Goal: Transaction & Acquisition: Book appointment/travel/reservation

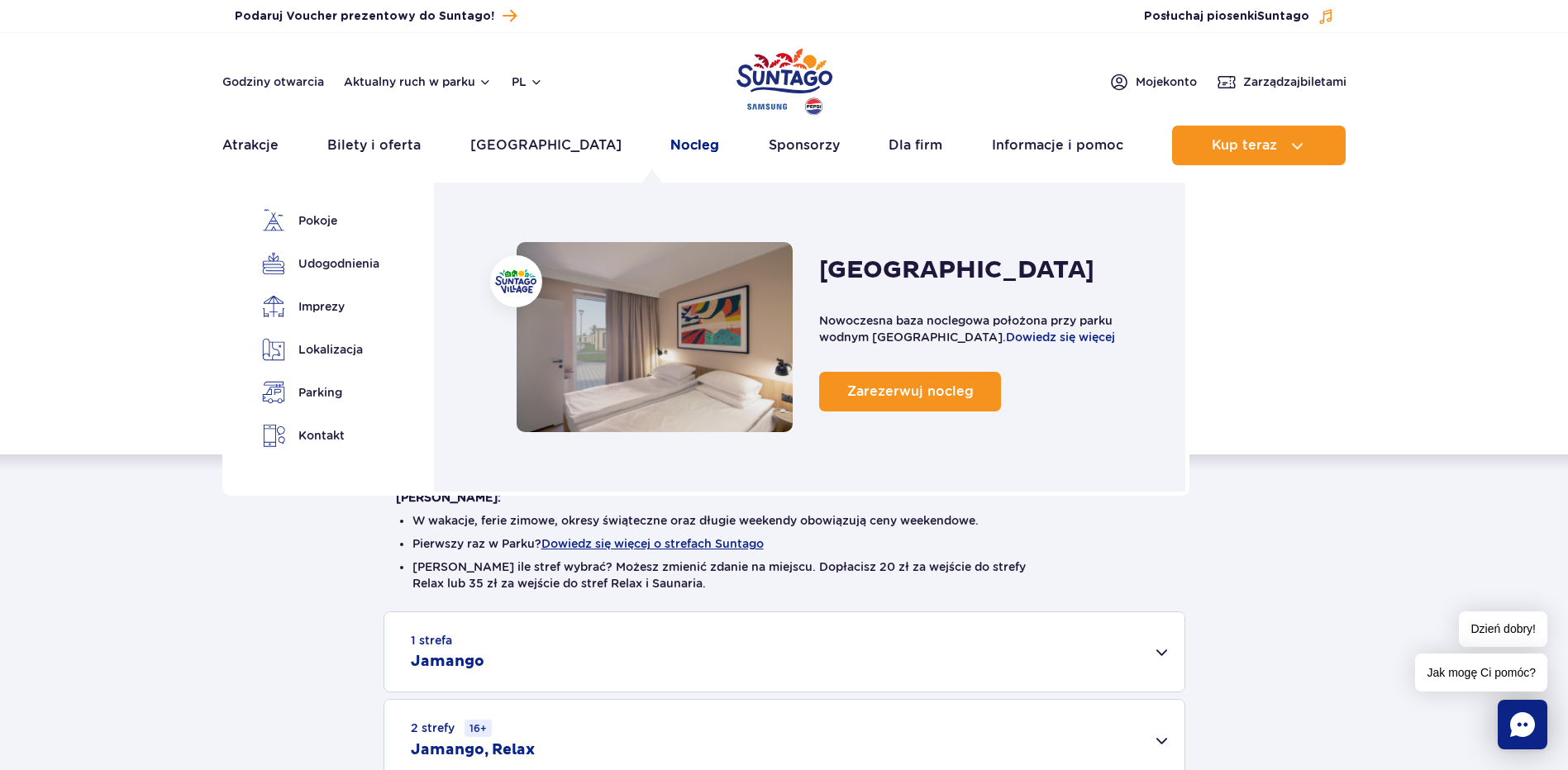
click at [670, 146] on link "Nocleg" at bounding box center [695, 145] width 49 height 39
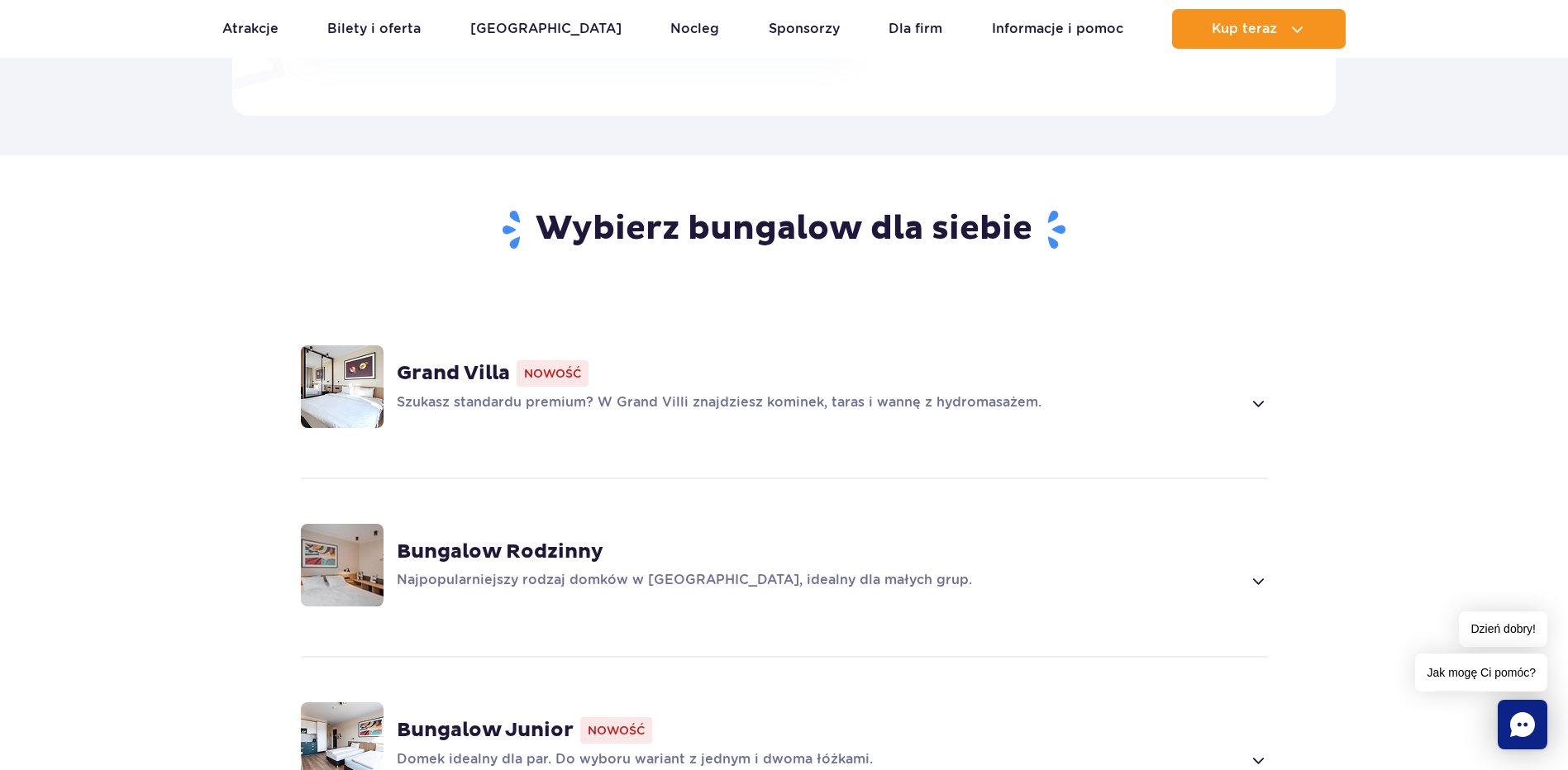
scroll to position [1074, 0]
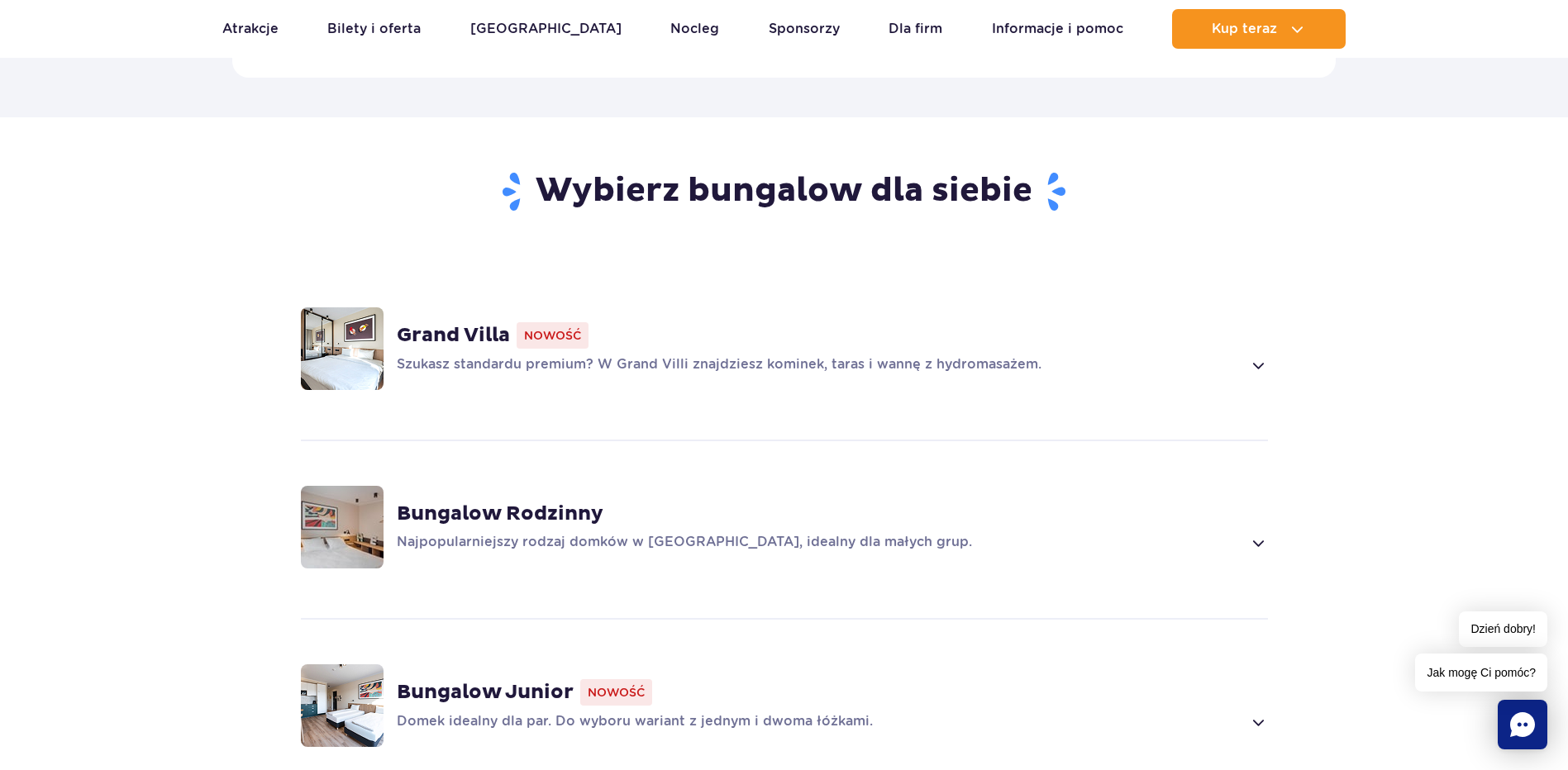
click at [345, 322] on img at bounding box center [342, 349] width 83 height 83
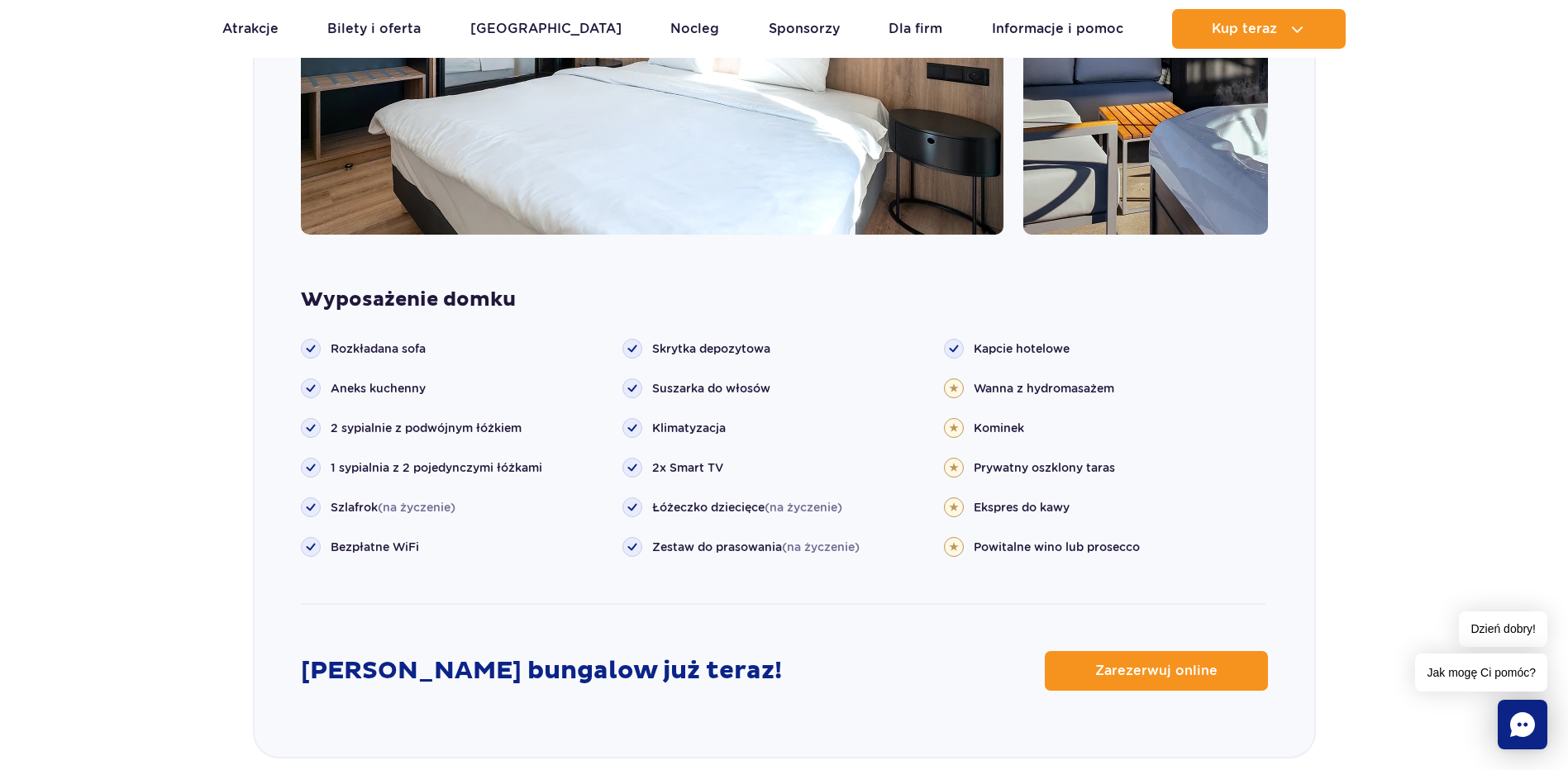
scroll to position [1813, 0]
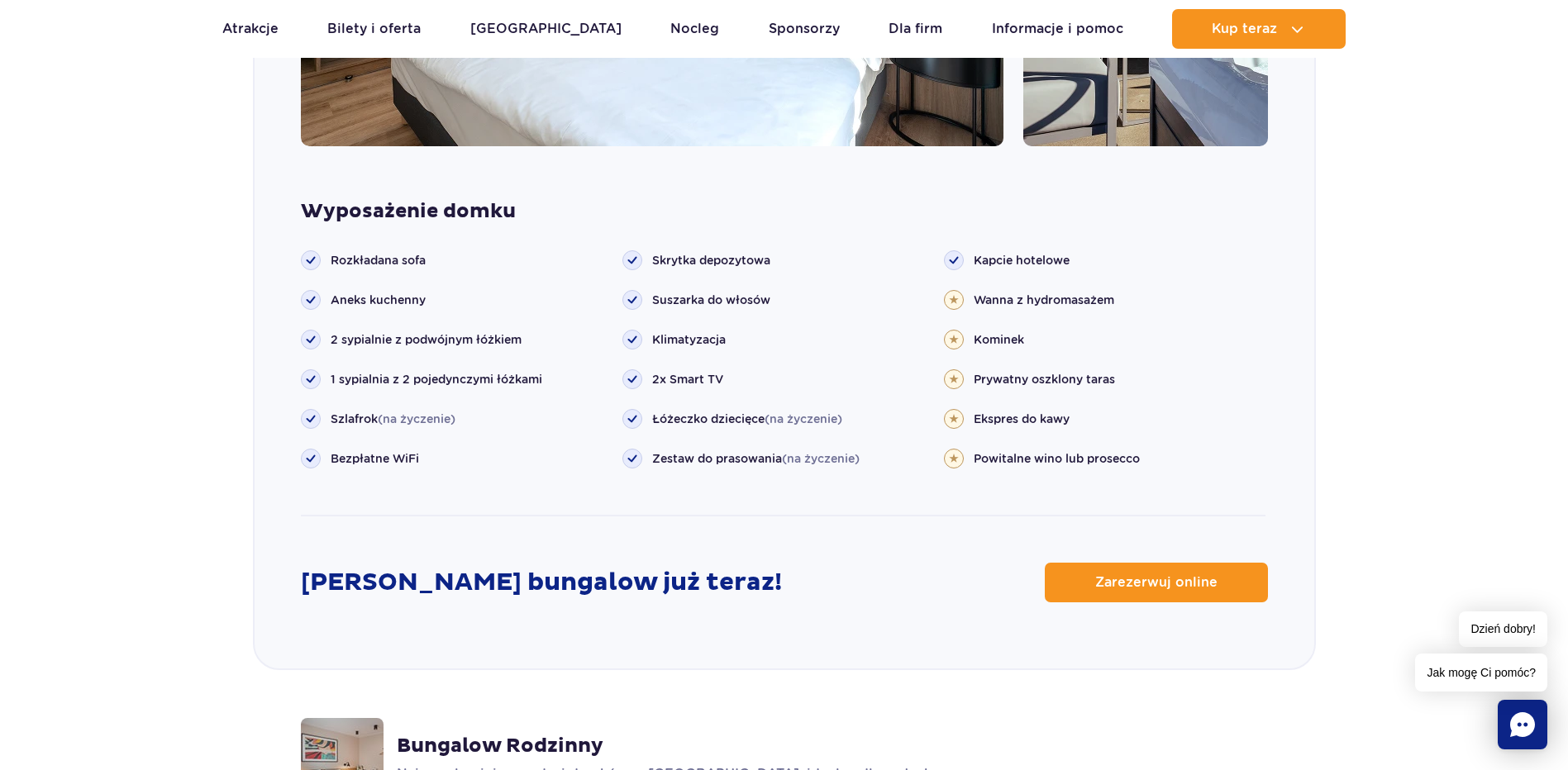
drag, startPoint x: 1200, startPoint y: 545, endPoint x: 1179, endPoint y: 526, distance: 28.3
drag, startPoint x: 1179, startPoint y: 526, endPoint x: 887, endPoint y: 517, distance: 292.1
click at [887, 517] on div "Wyposażenie domku Rozkładana sofa" at bounding box center [784, 381] width 1059 height 364
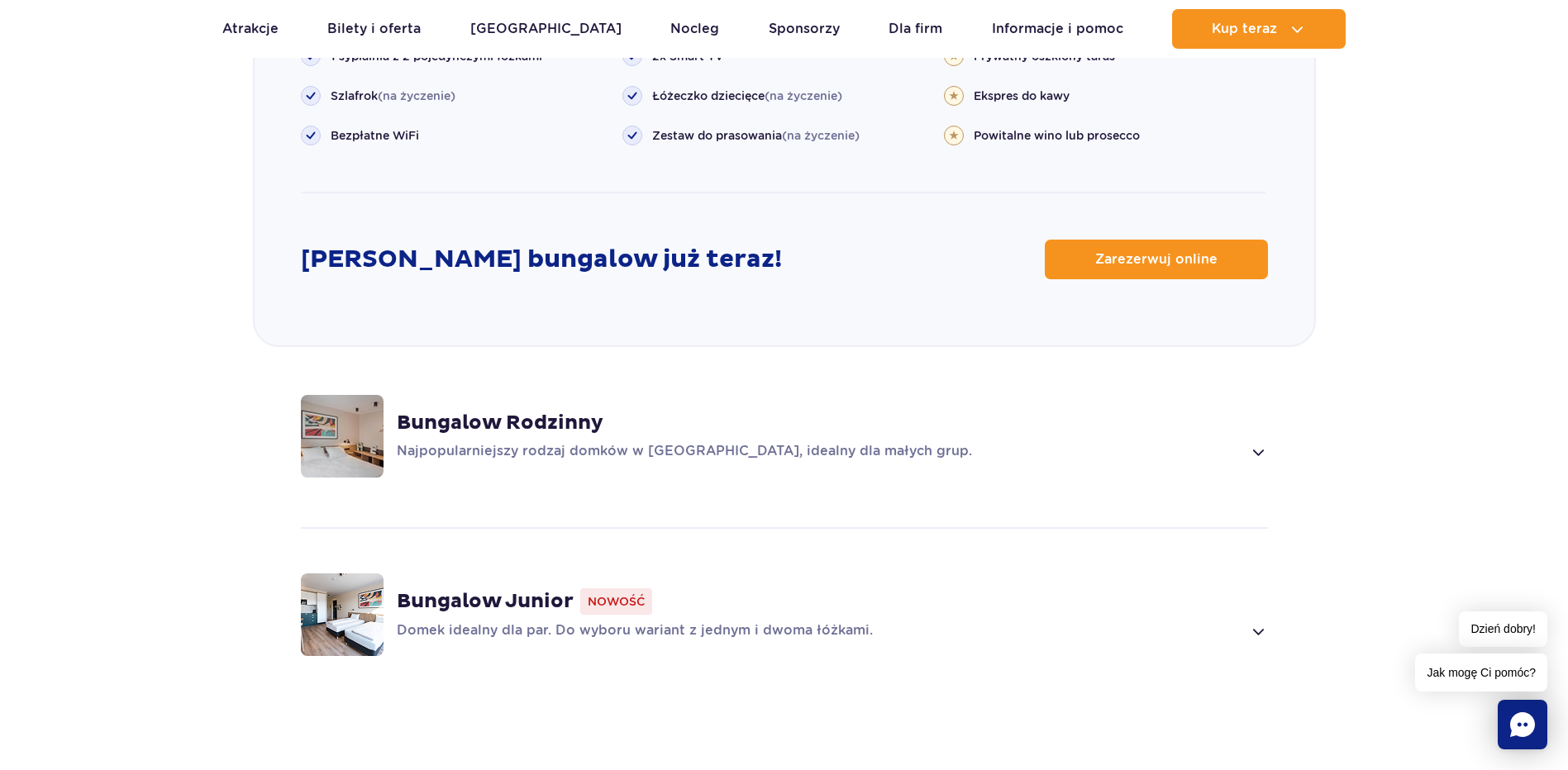
scroll to position [2143, 0]
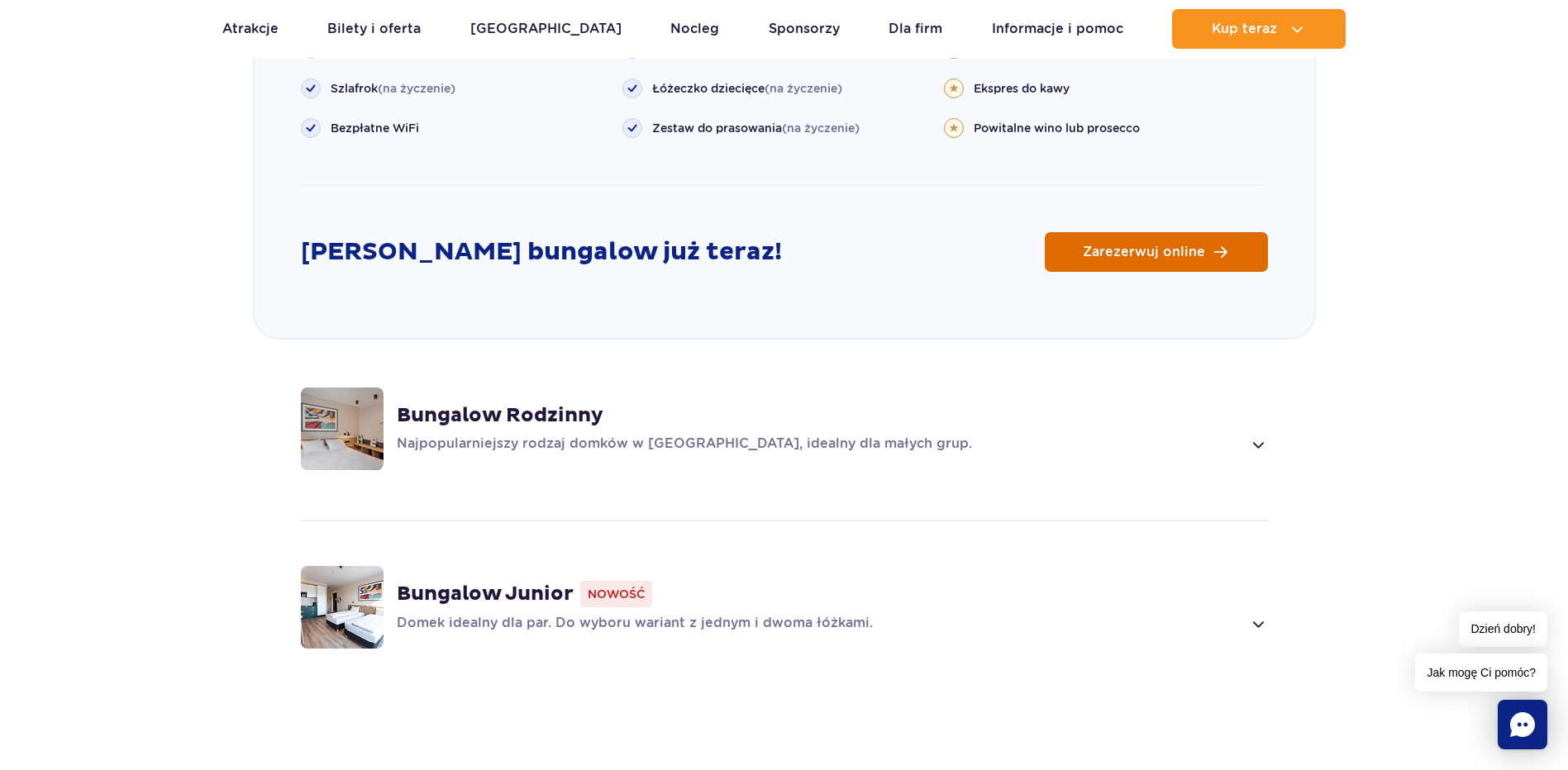
click at [1222, 232] on link "Zarezerwuj online" at bounding box center [1155, 252] width 223 height 39
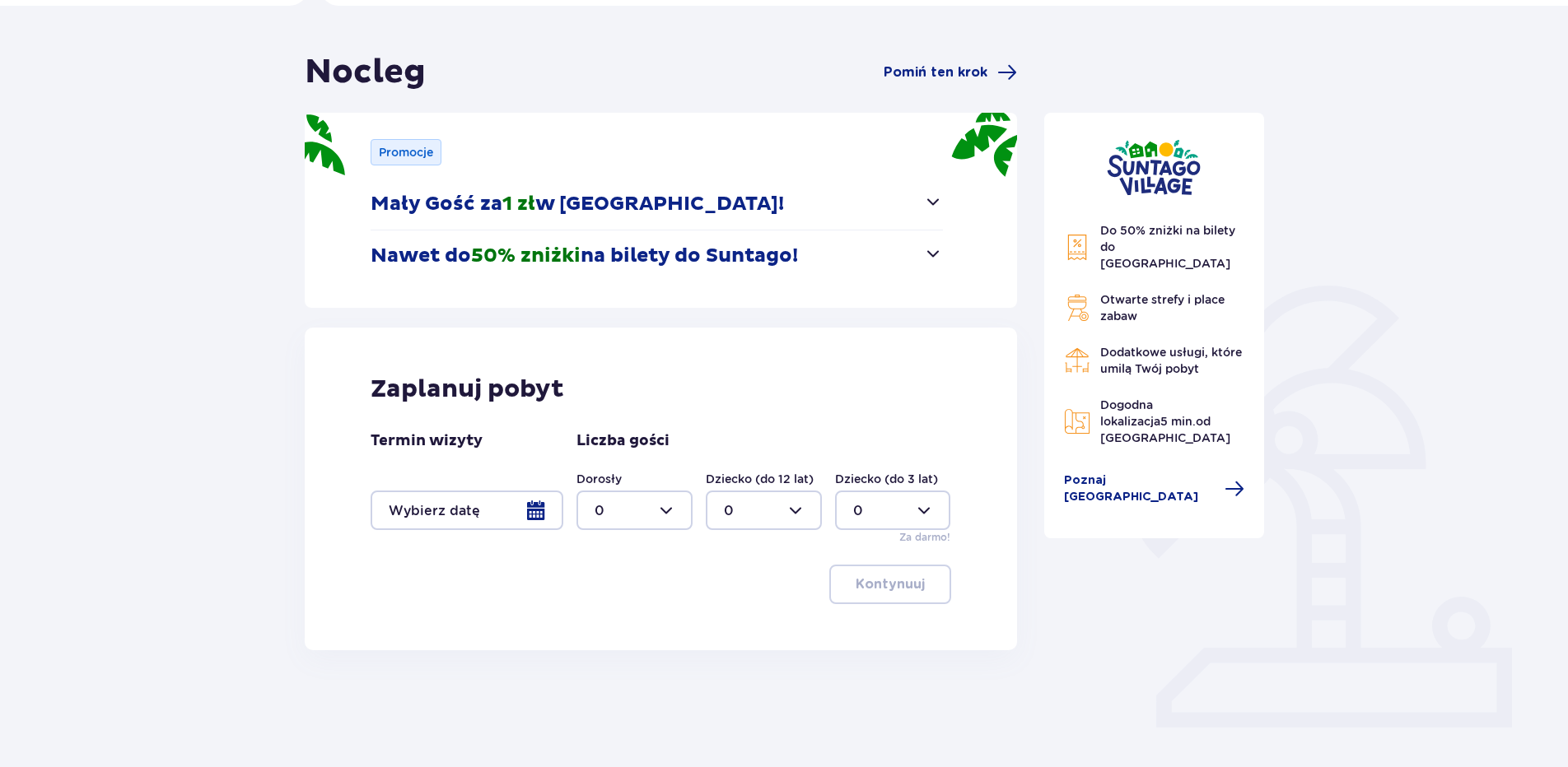
scroll to position [147, 0]
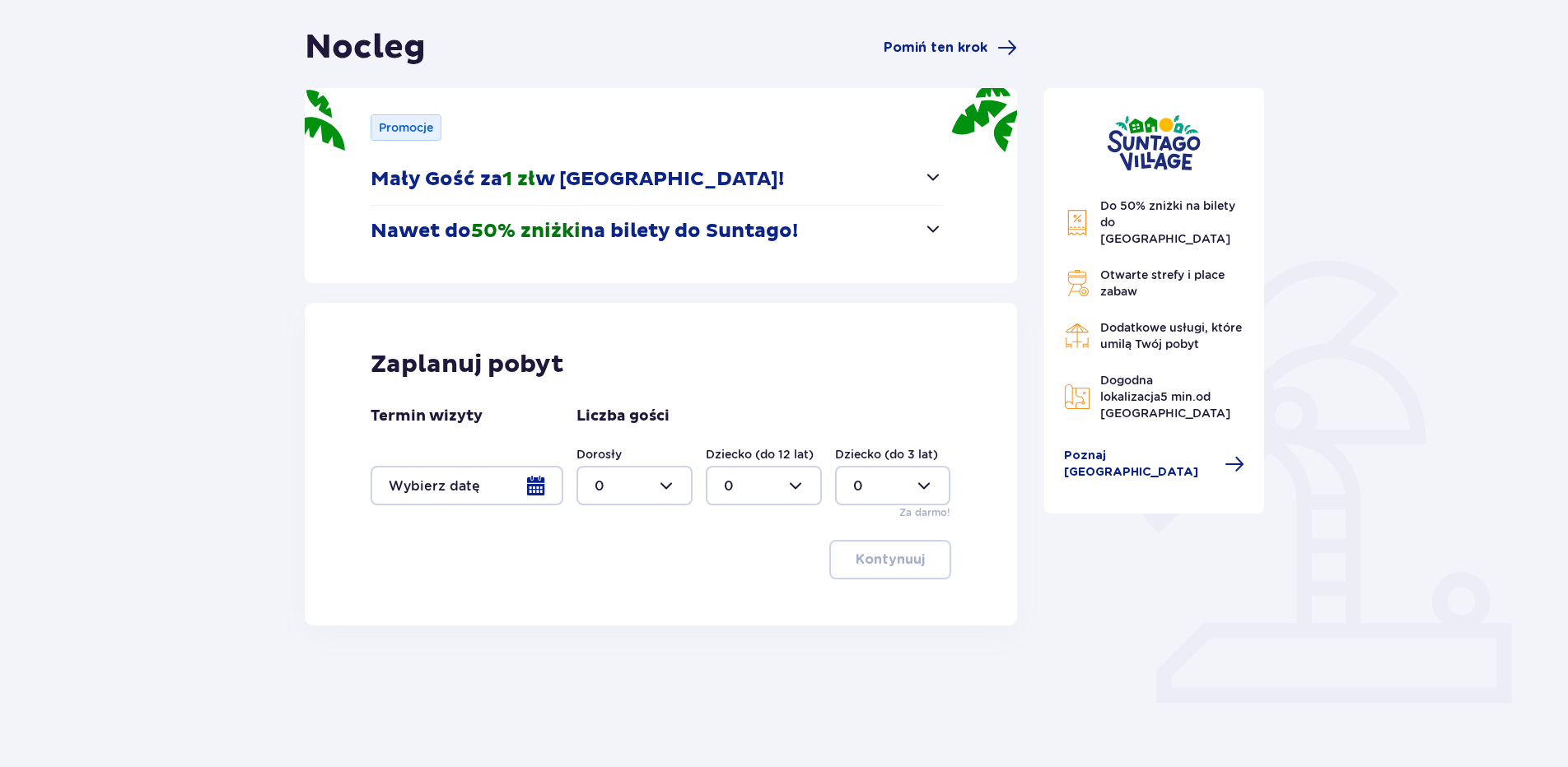
click at [538, 484] on div at bounding box center [467, 485] width 193 height 39
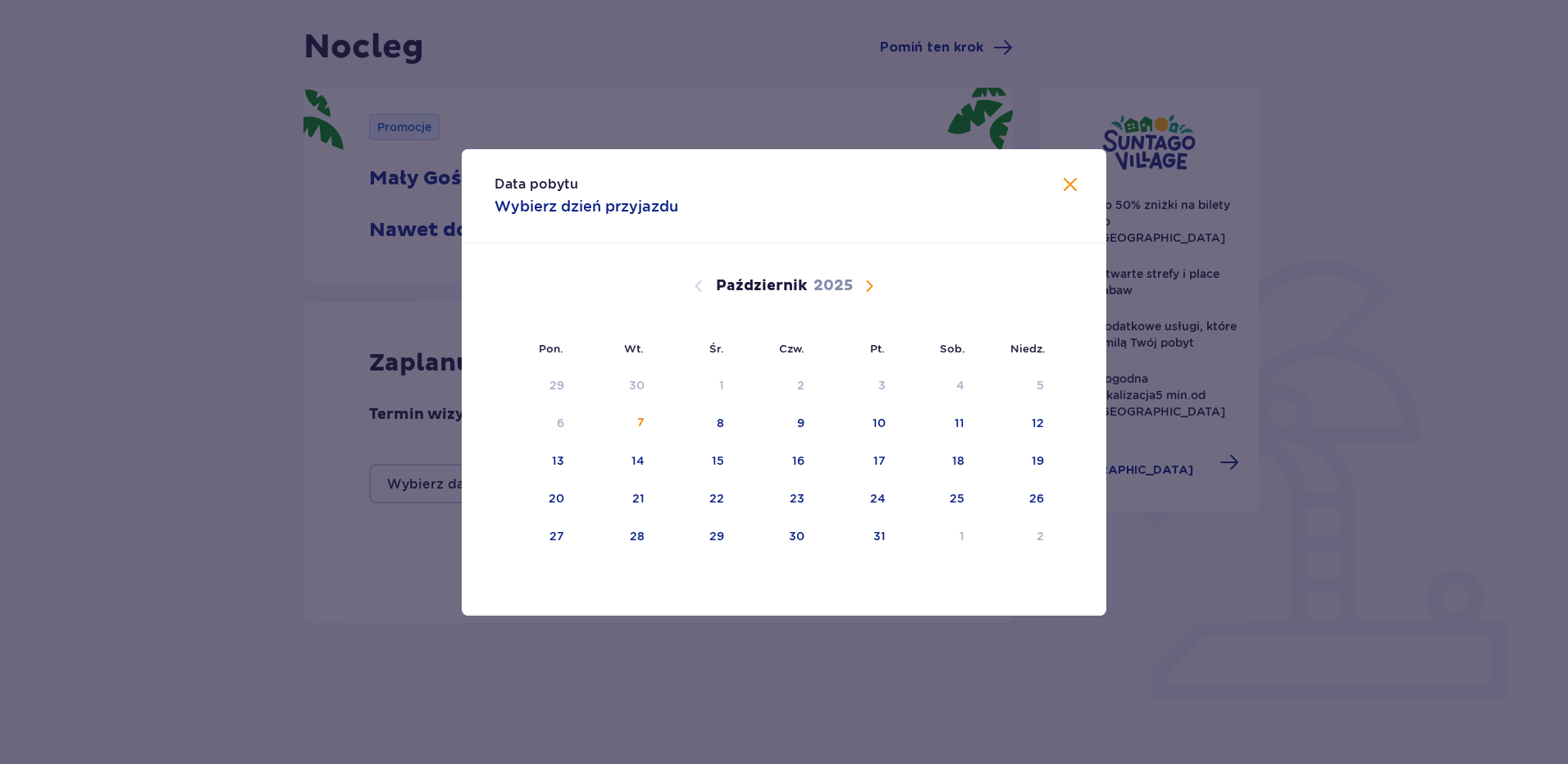
click at [863, 279] on span "Następny miesiąc" at bounding box center [869, 286] width 20 height 20
click at [877, 382] on div "2" at bounding box center [854, 387] width 82 height 36
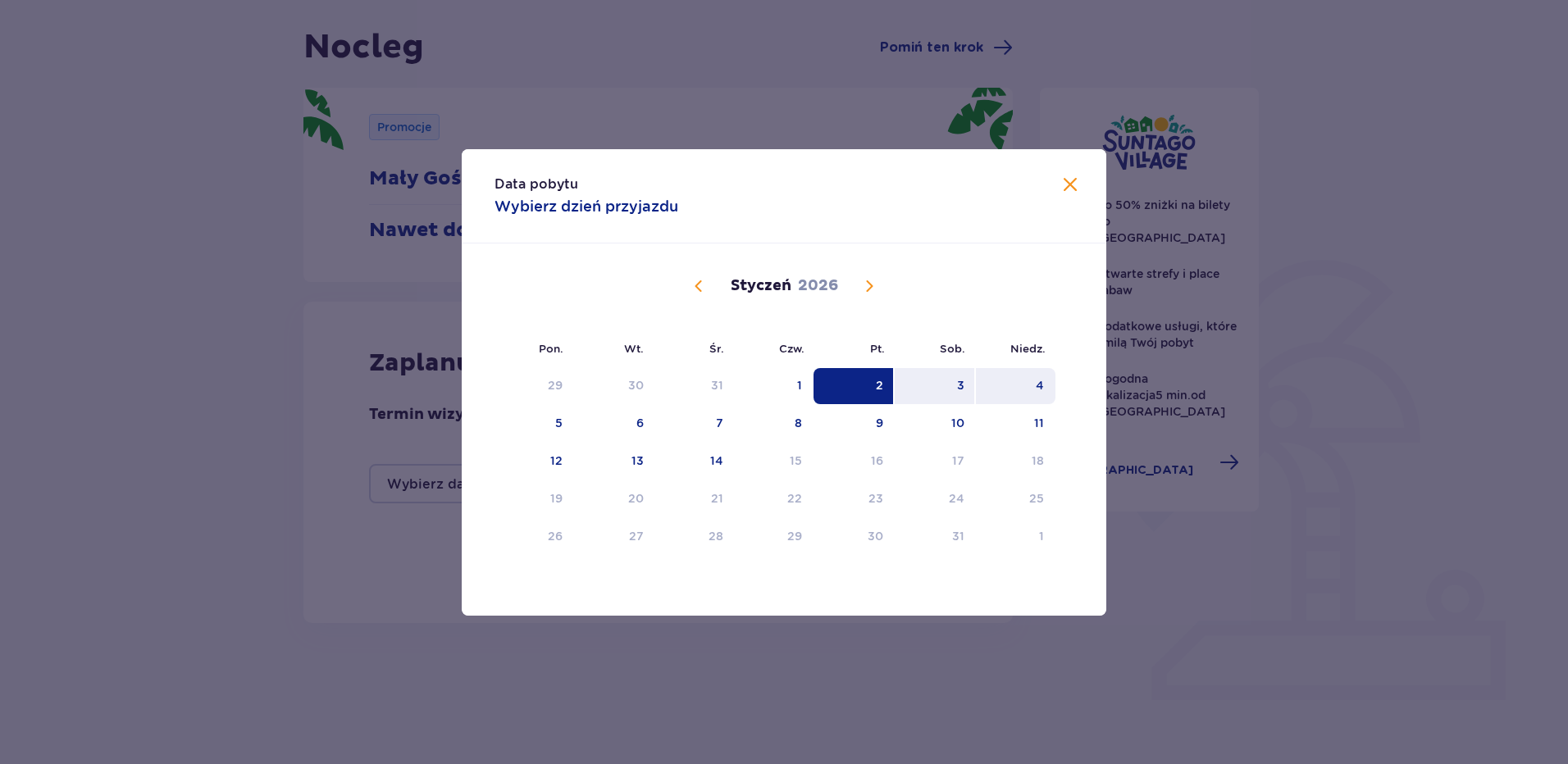
click at [1039, 382] on div "4" at bounding box center [1039, 385] width 8 height 16
type input "02.01.26 - 04.01.26"
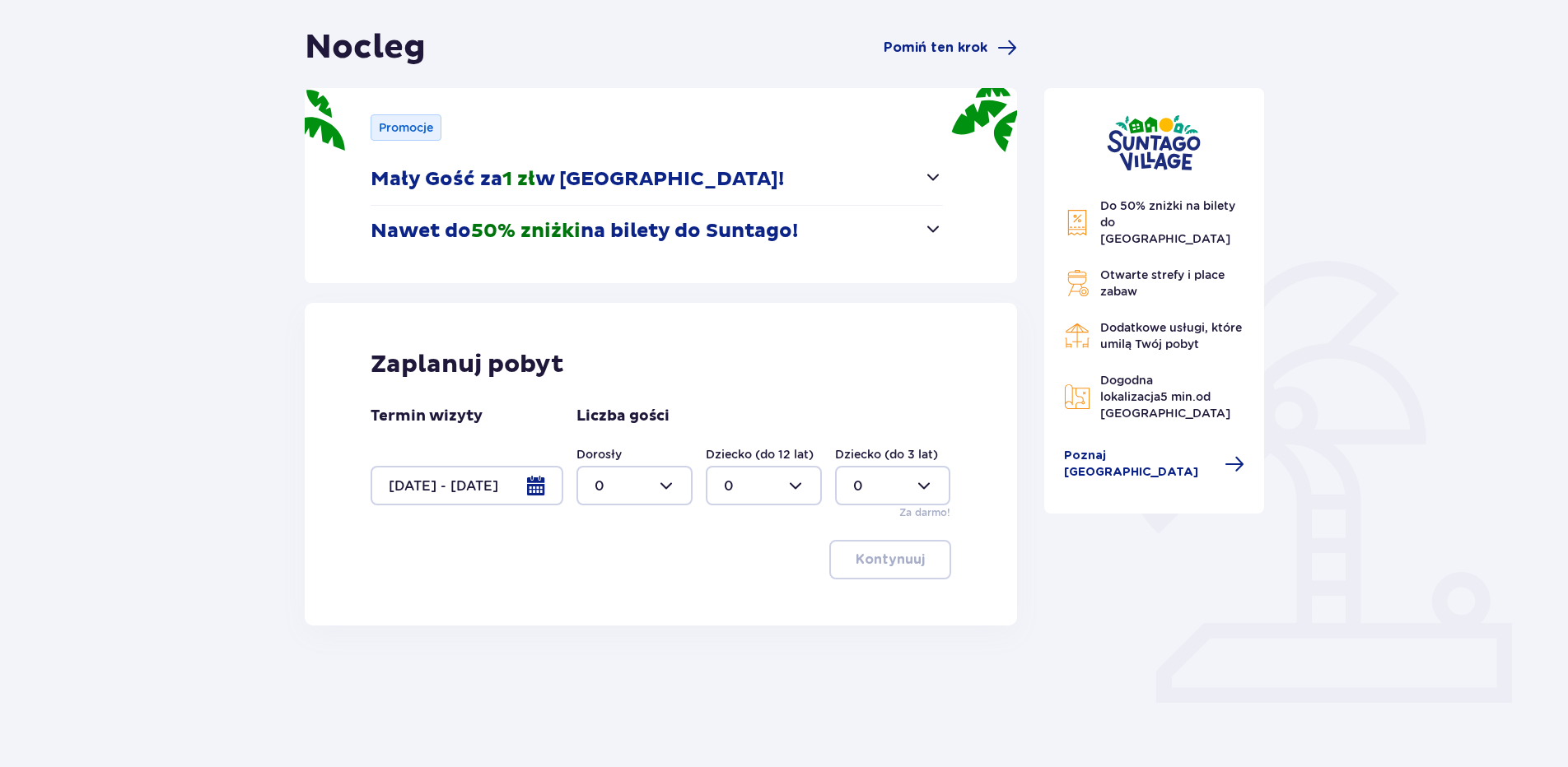
click at [662, 486] on div at bounding box center [634, 485] width 116 height 39
click at [598, 601] on p "2" at bounding box center [598, 605] width 8 height 18
type input "2"
click at [794, 488] on div at bounding box center [763, 485] width 116 height 39
click at [717, 566] on span "1" at bounding box center [764, 570] width 113 height 35
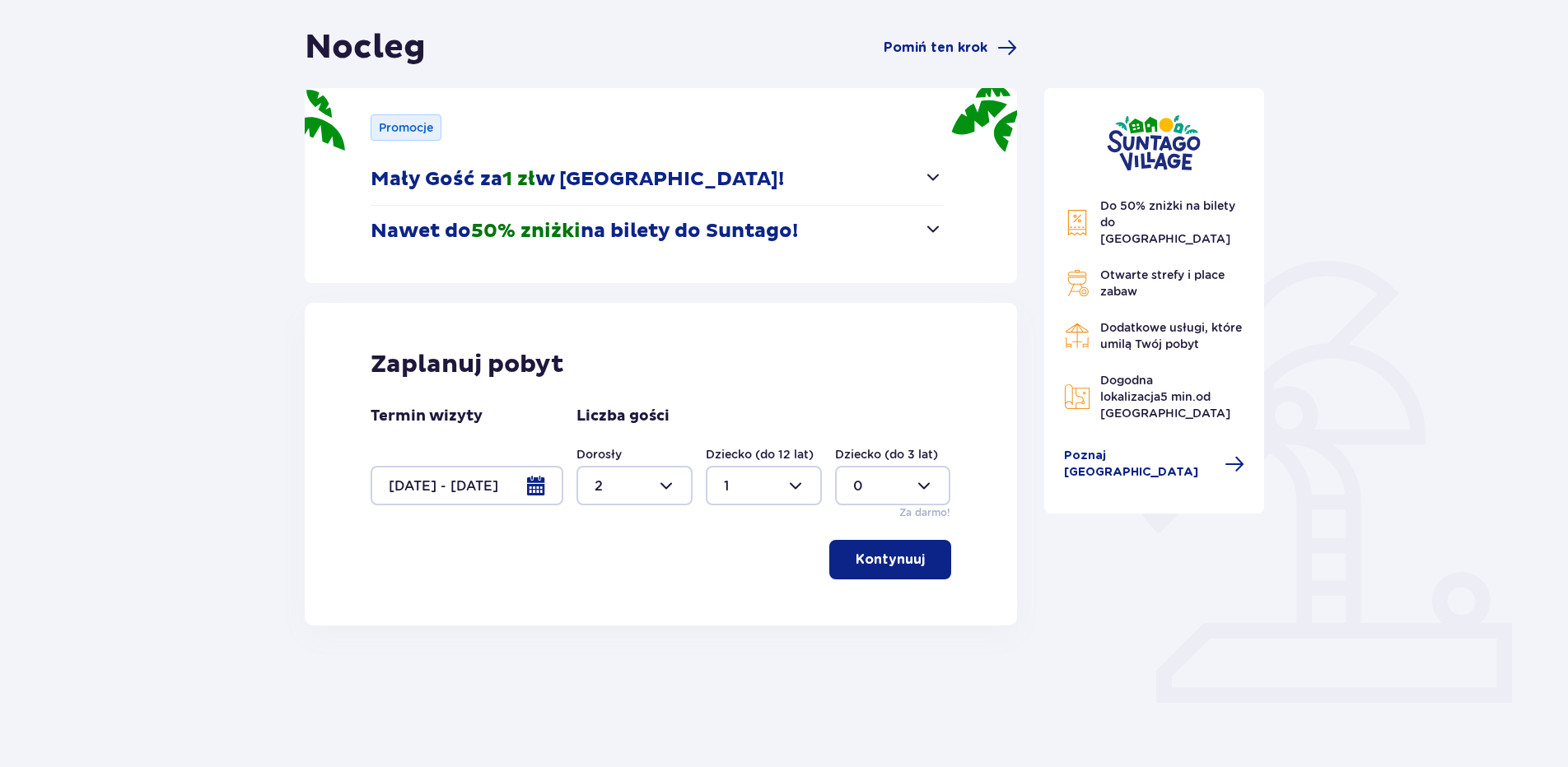
click at [793, 484] on div at bounding box center [763, 485] width 116 height 39
click at [722, 537] on span "0" at bounding box center [764, 536] width 113 height 35
click at [799, 476] on div at bounding box center [763, 485] width 116 height 39
click at [727, 568] on p "1" at bounding box center [727, 570] width 5 height 18
type input "1"
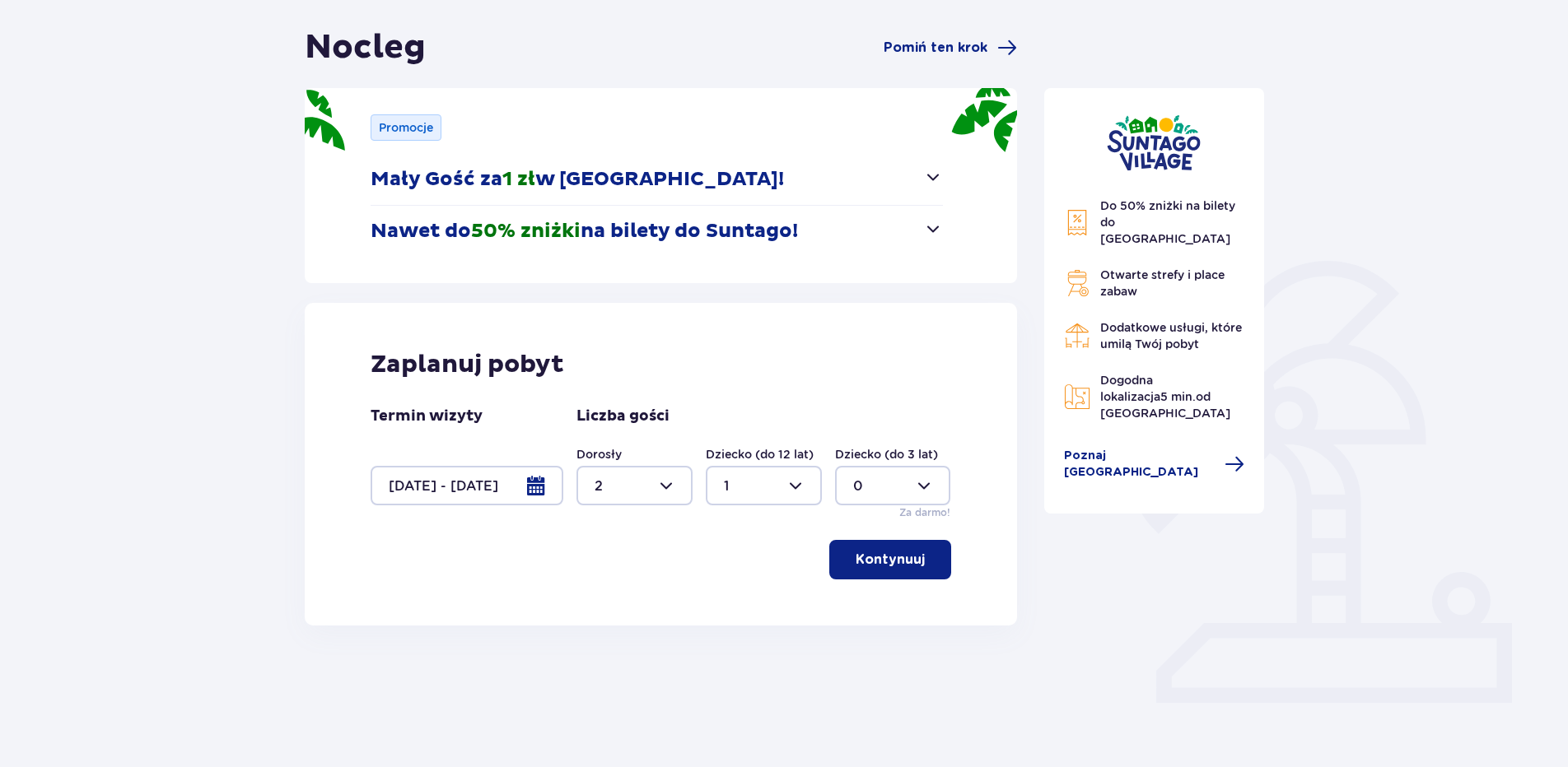
click at [892, 571] on button "Kontynuuj" at bounding box center [890, 559] width 122 height 39
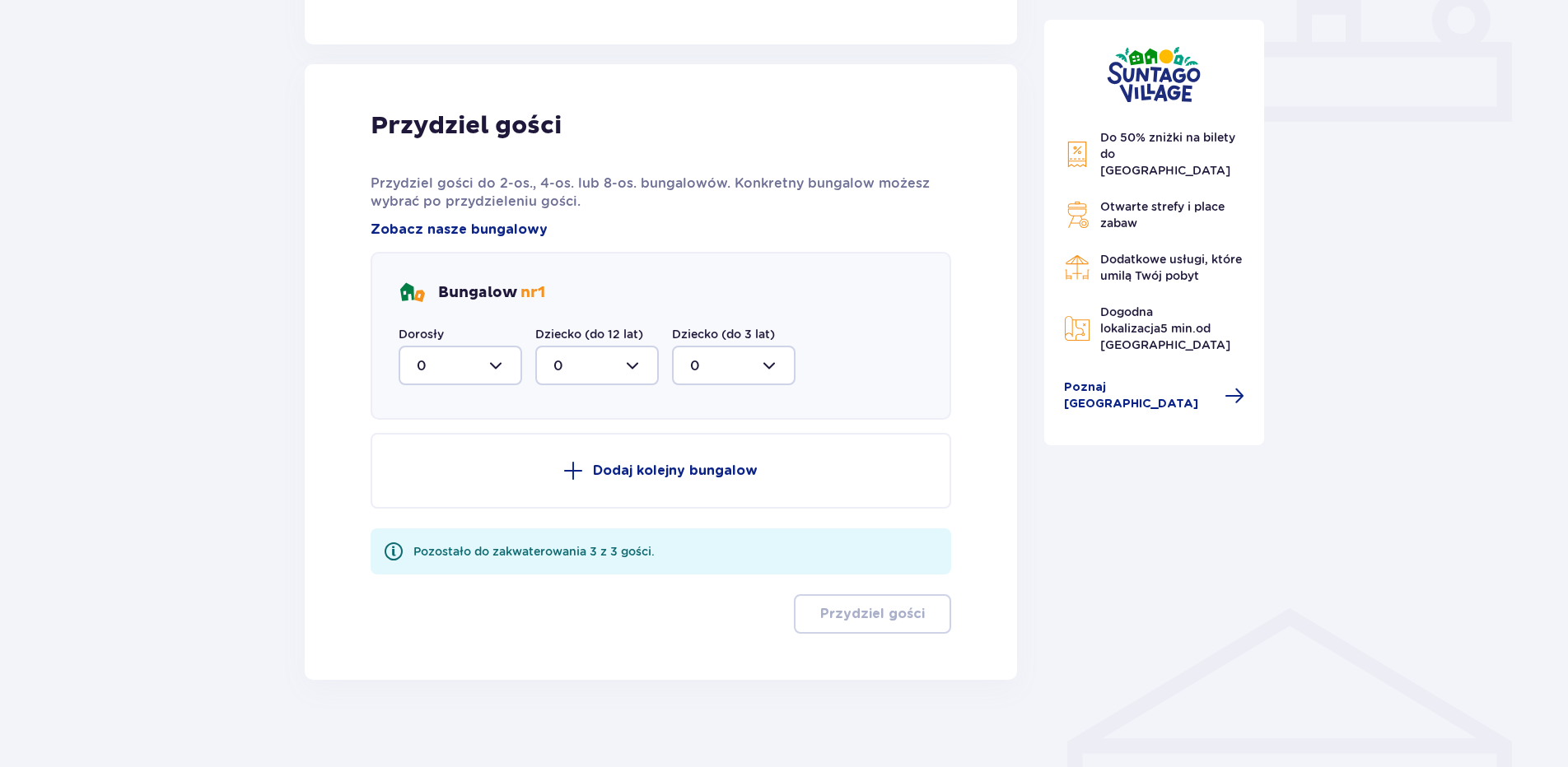
scroll to position [740, 0]
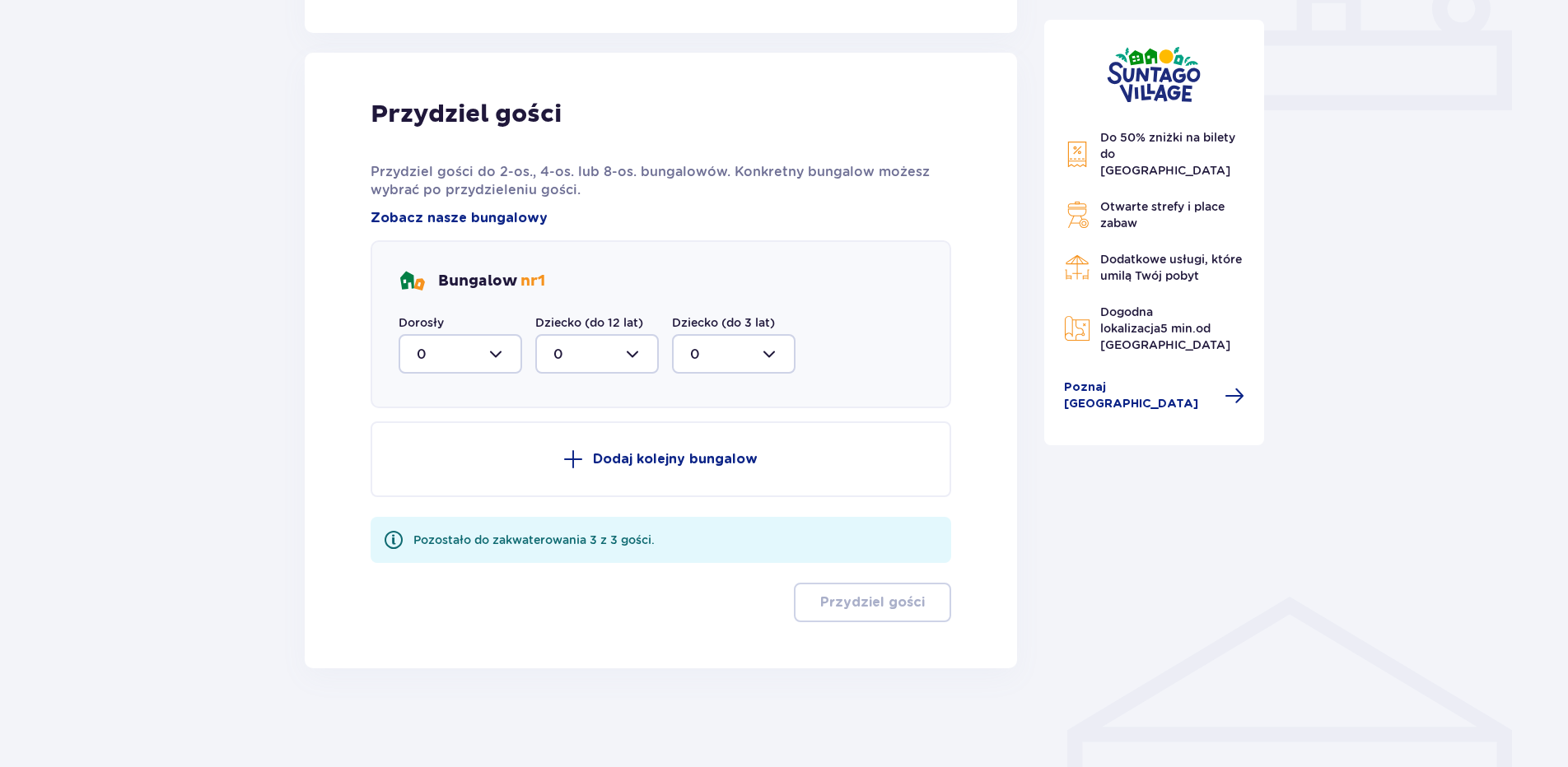
click at [507, 364] on div at bounding box center [461, 353] width 124 height 39
click at [424, 474] on p "2" at bounding box center [420, 473] width 8 height 18
type input "2"
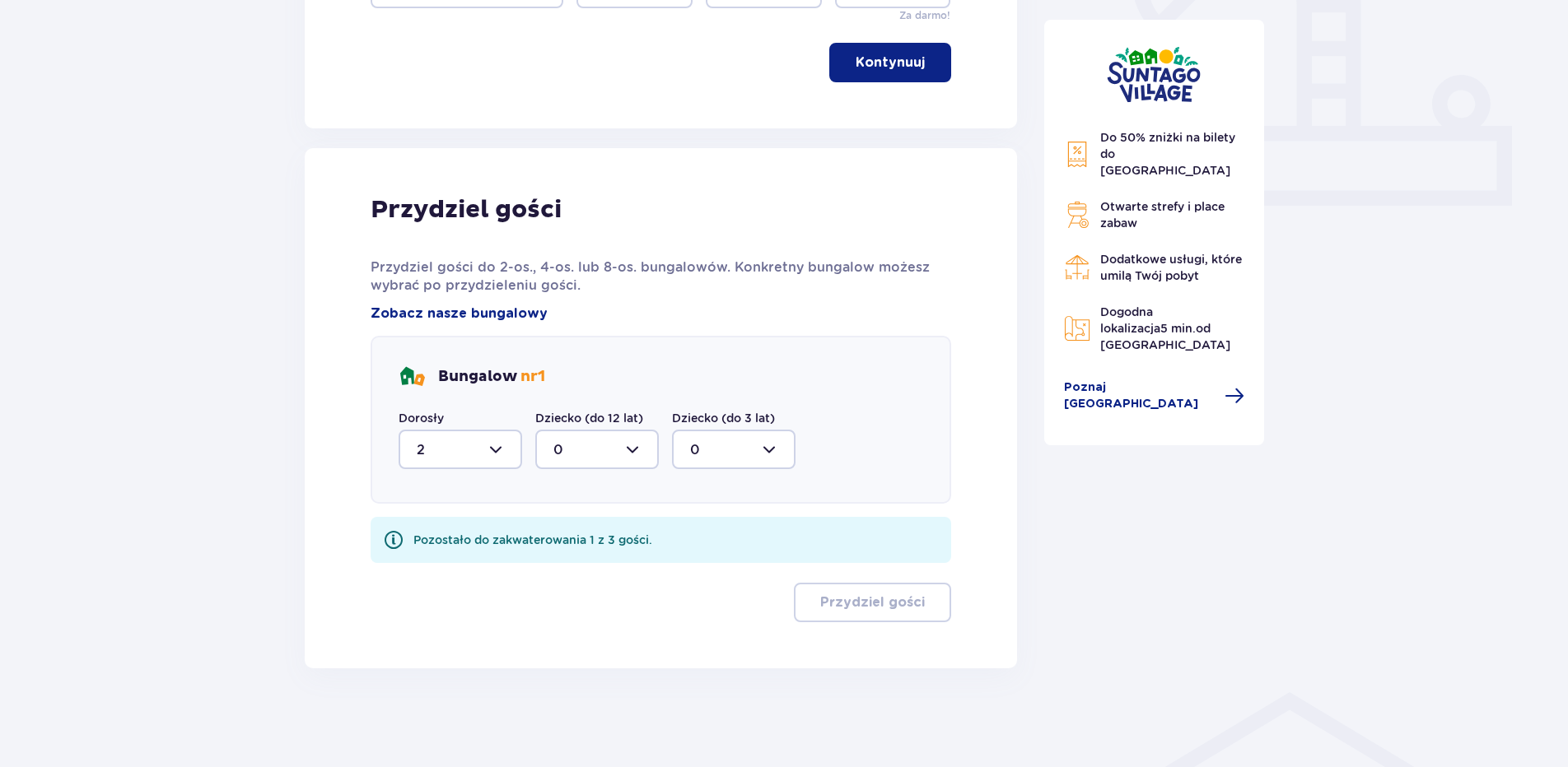
scroll to position [644, 0]
click at [636, 449] on div at bounding box center [598, 449] width 124 height 39
click at [554, 526] on p "1" at bounding box center [556, 534] width 5 height 18
type input "1"
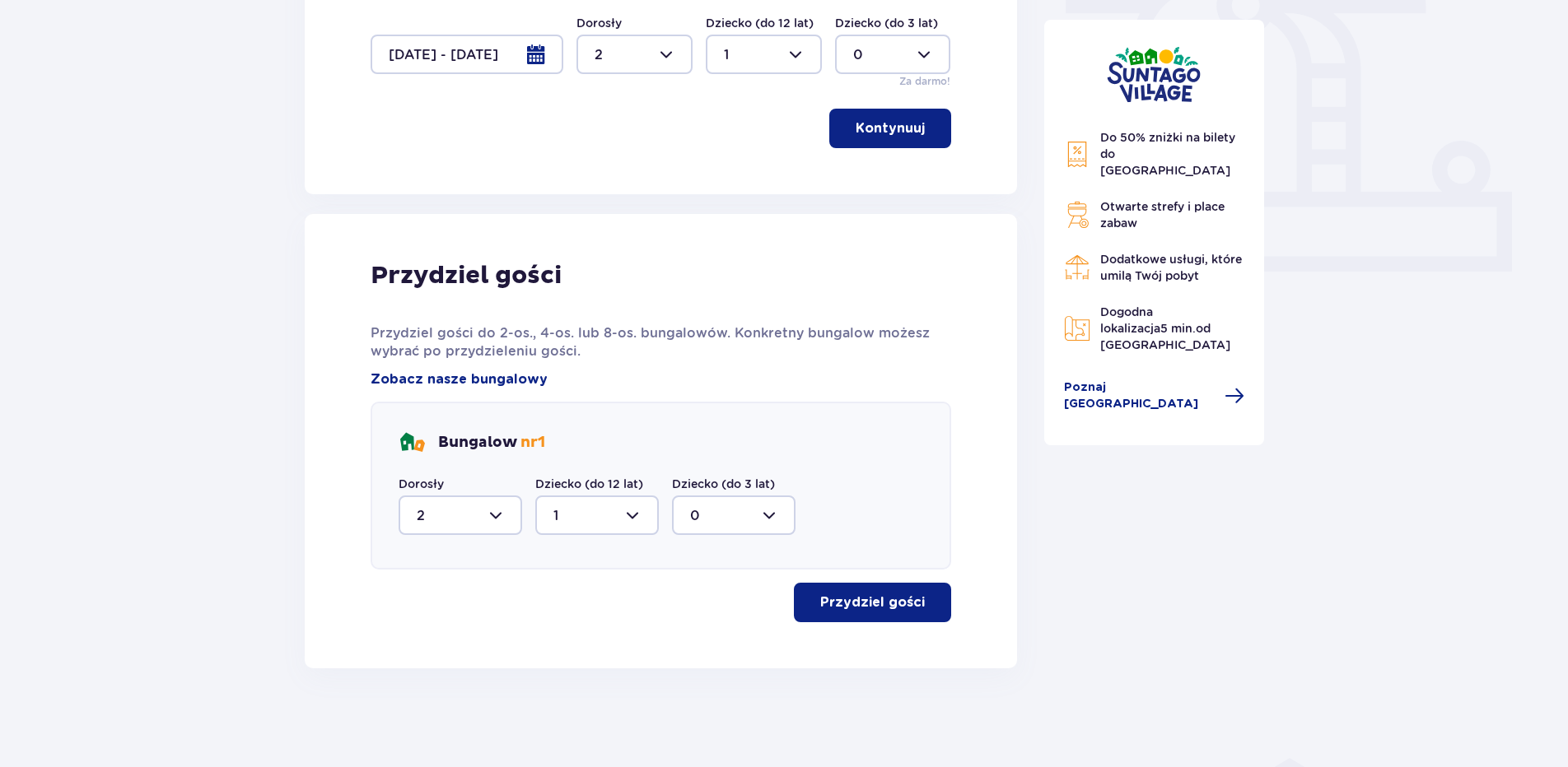
click at [857, 603] on p "Przydziel gości" at bounding box center [873, 602] width 105 height 18
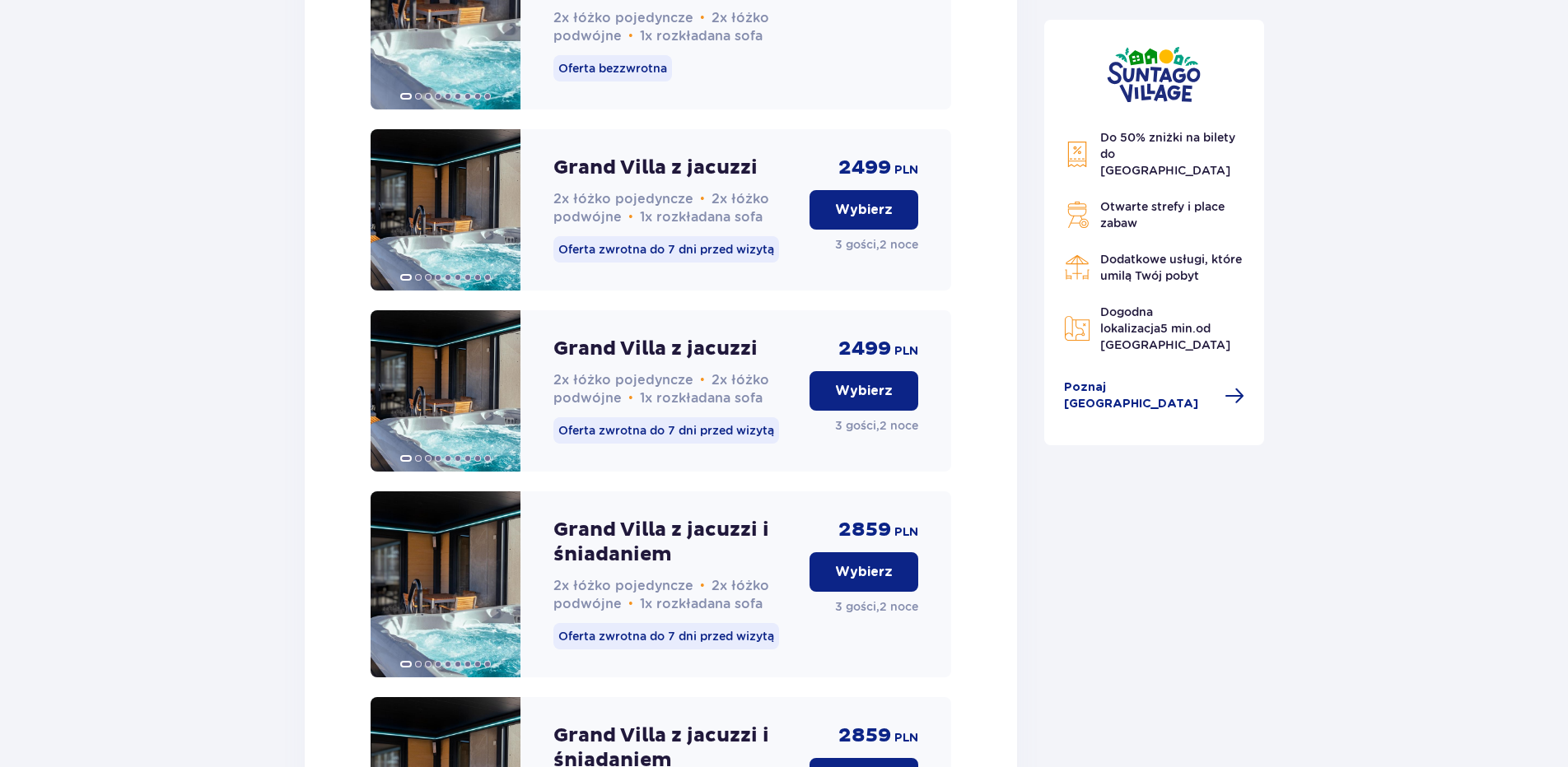
scroll to position [4191, 0]
